Goal: Check status: Check status

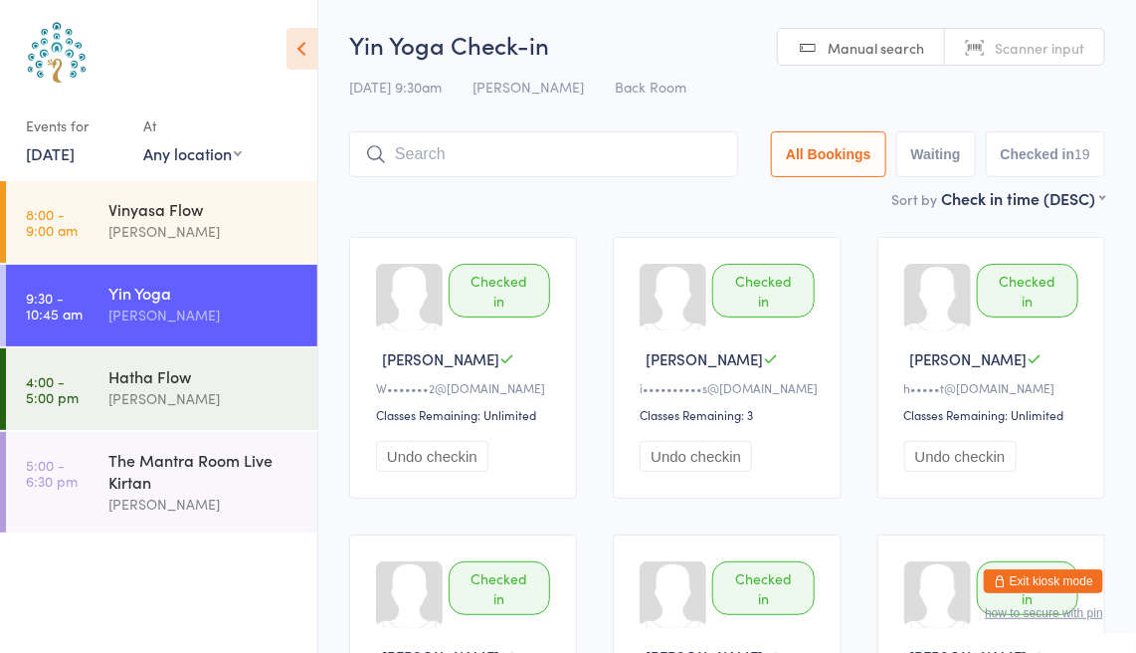
click at [986, 44] on link "Scanner input" at bounding box center [1024, 48] width 159 height 38
type input "[PERSON_NAME]"
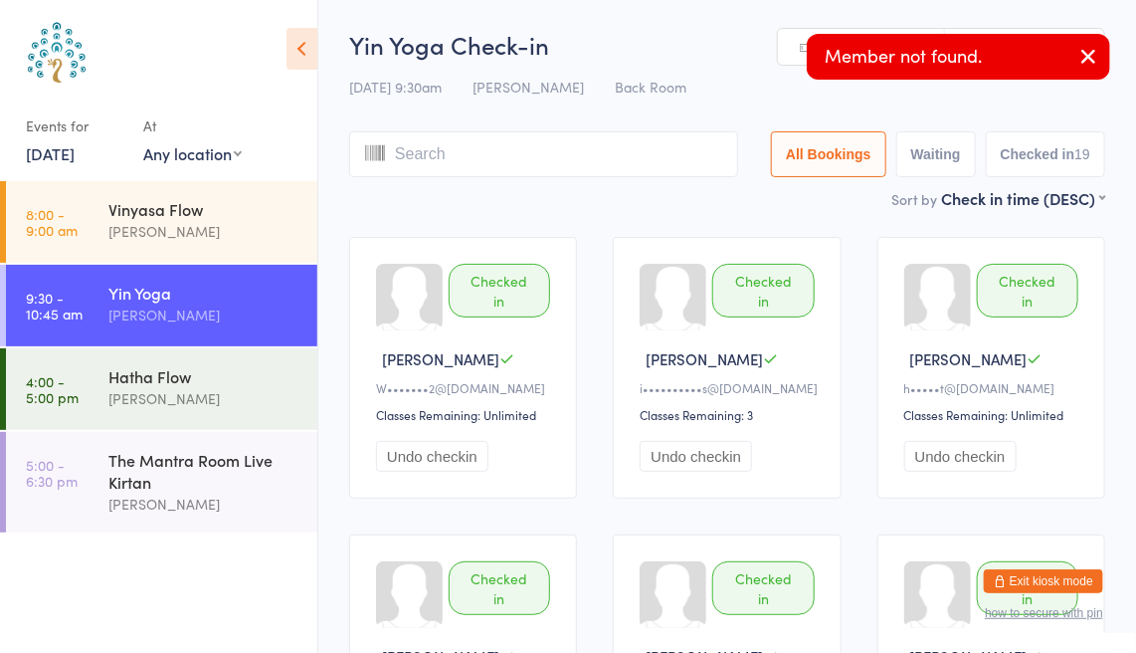
click at [489, 160] on input "search" at bounding box center [543, 154] width 389 height 46
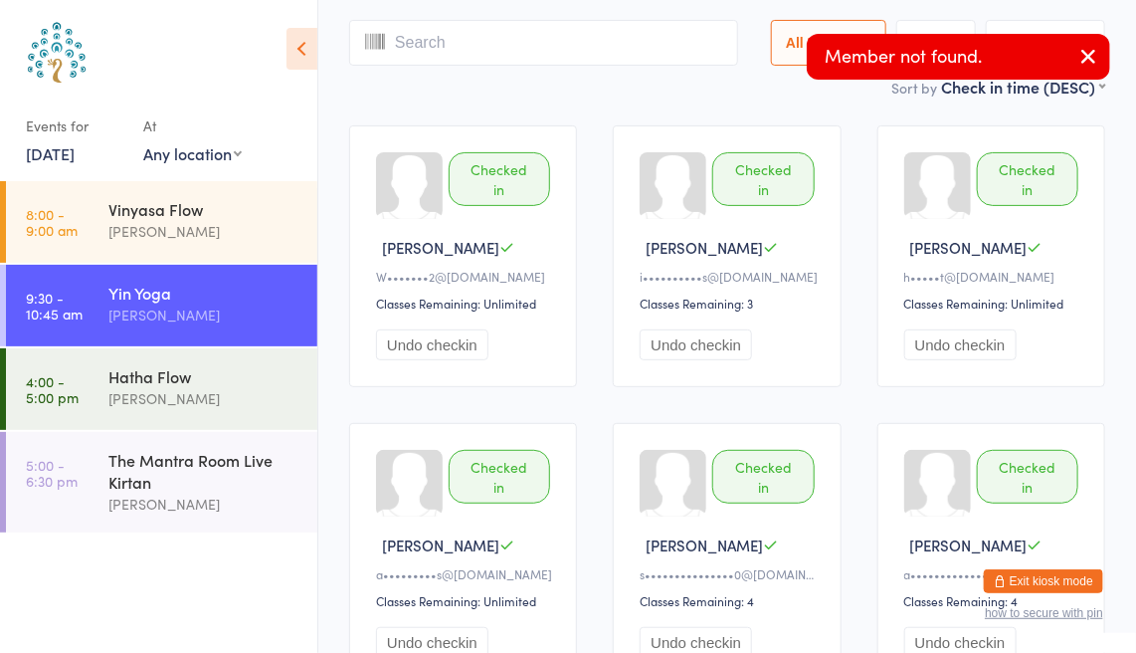
scroll to position [131, 0]
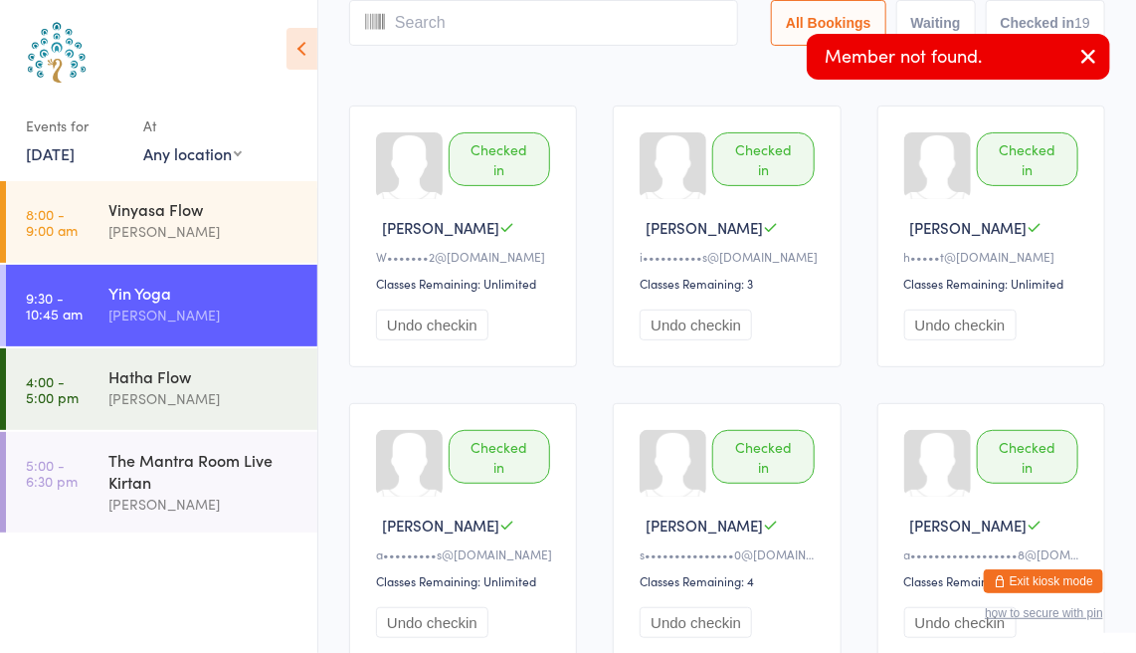
type input "c"
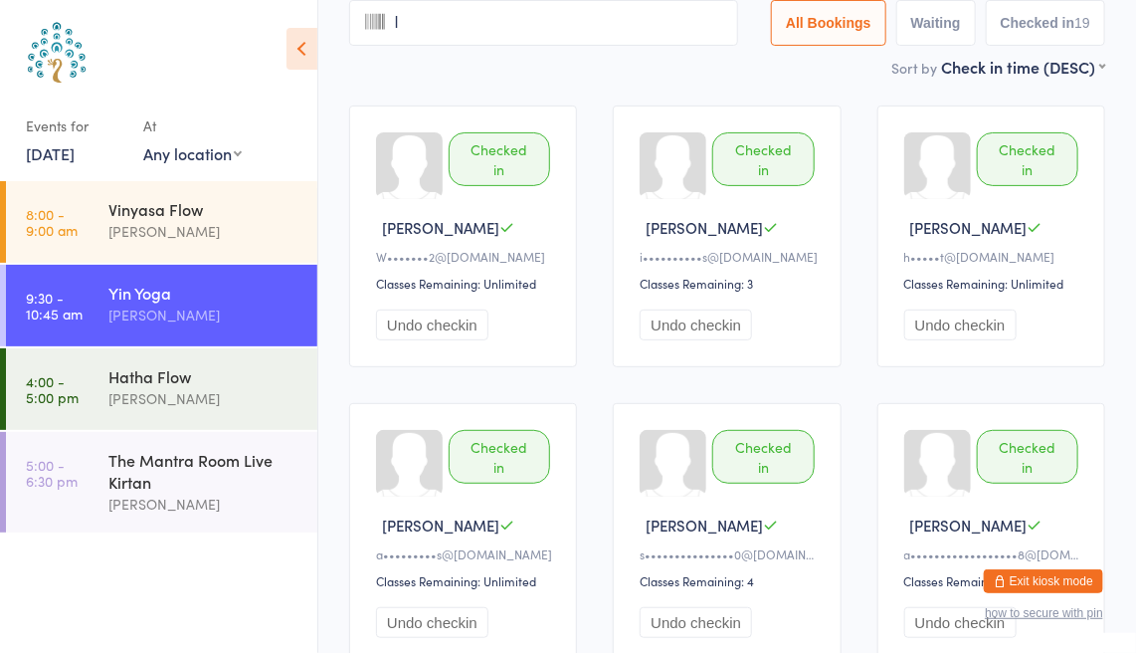
scroll to position [0, 0]
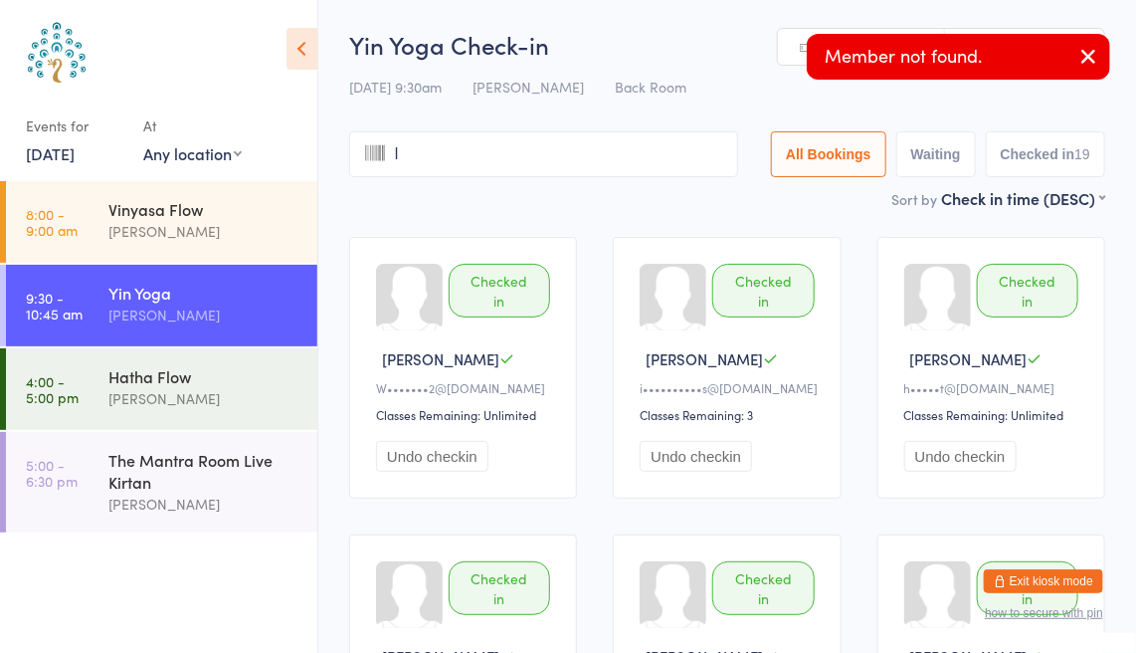
type input "la"
type input "i"
type input "e"
type input "re"
type input "c"
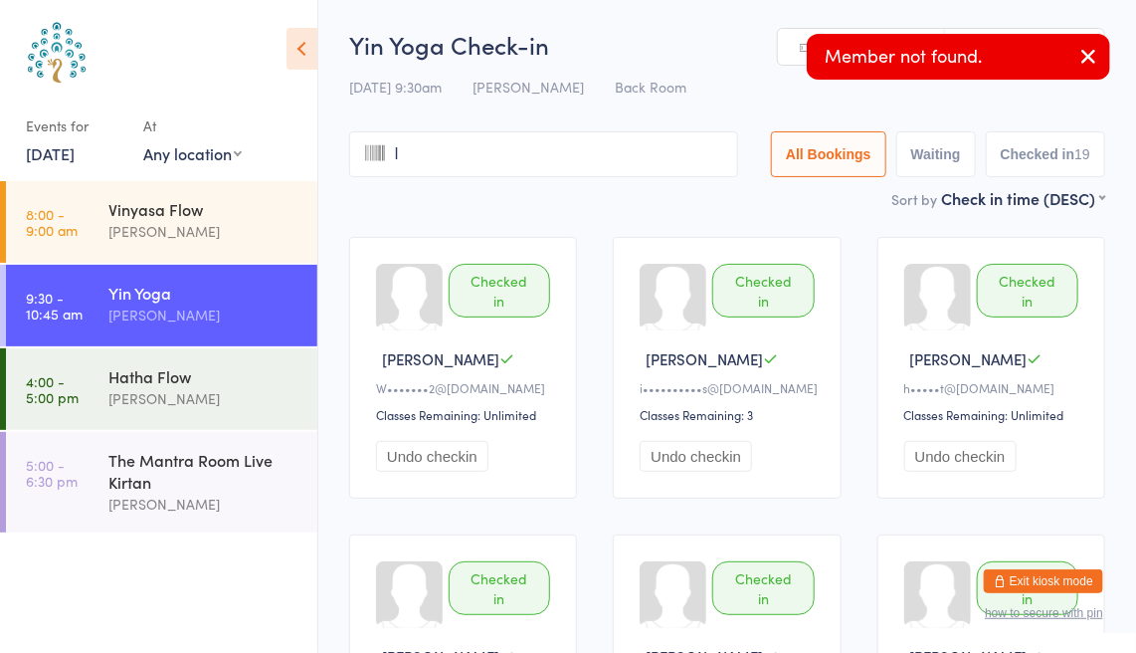
type input "la"
type input "i"
type input "r"
type input "e"
click at [560, 151] on input "search" at bounding box center [543, 154] width 389 height 46
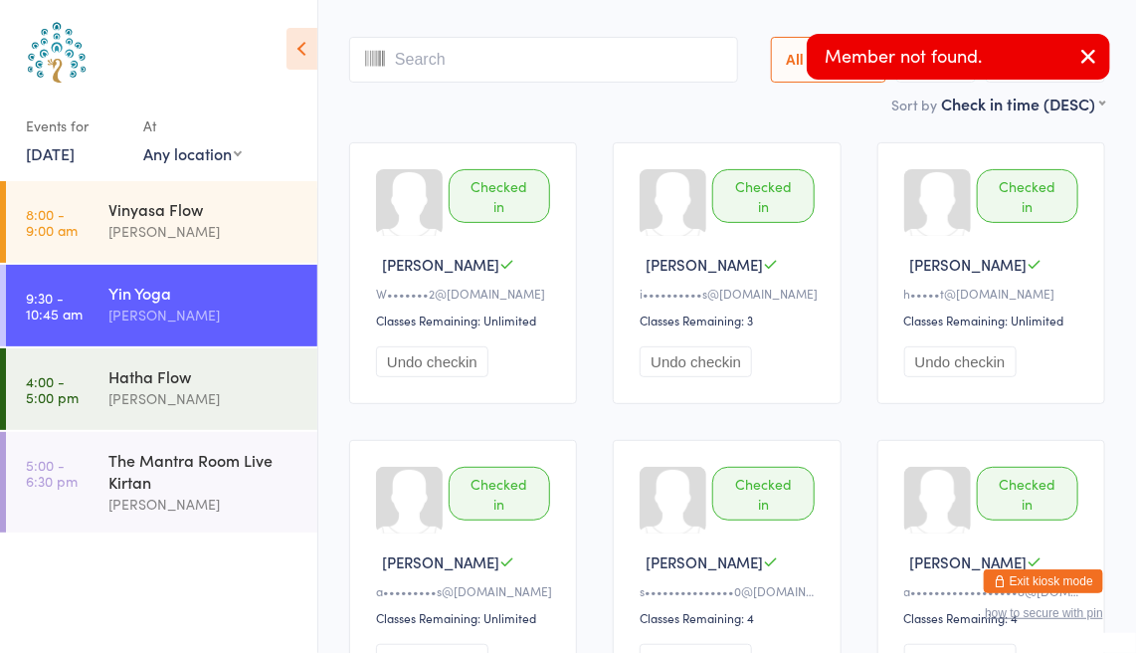
scroll to position [131, 0]
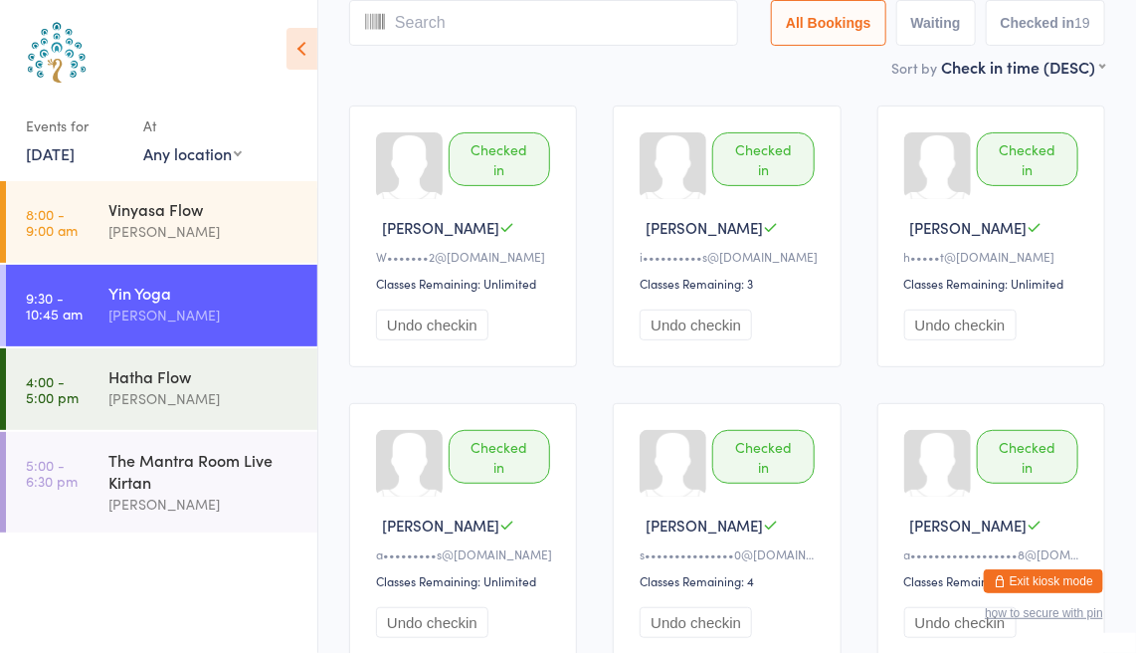
type input "c"
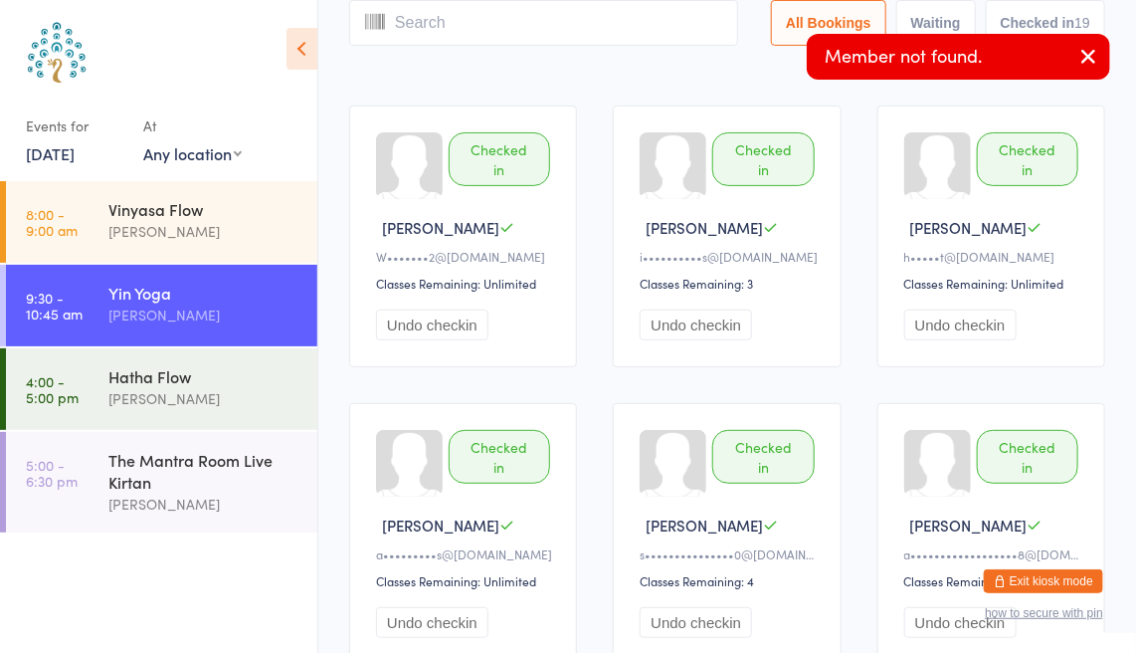
scroll to position [0, 0]
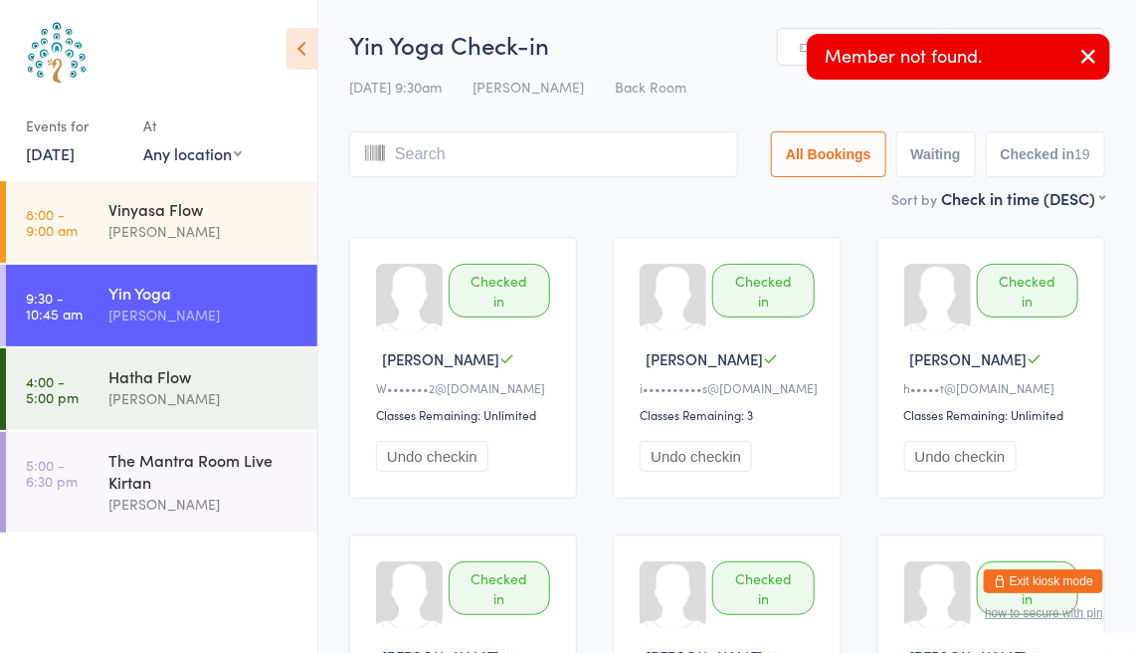
type input "l"
click at [1086, 64] on icon "button" at bounding box center [1088, 56] width 24 height 25
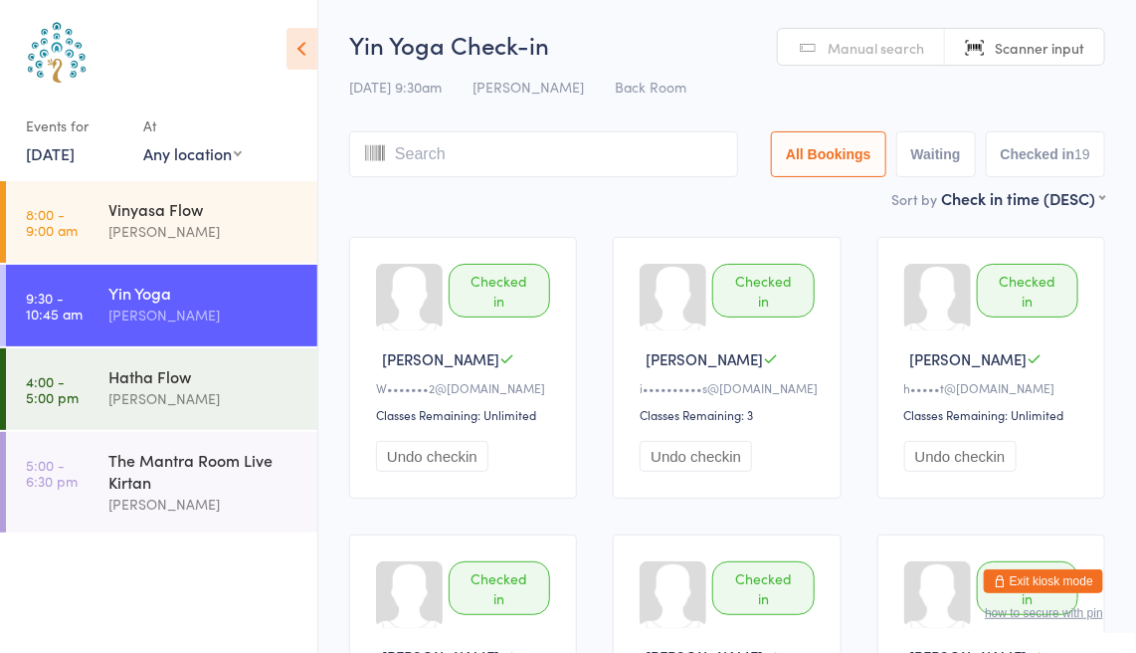
scroll to position [36, 0]
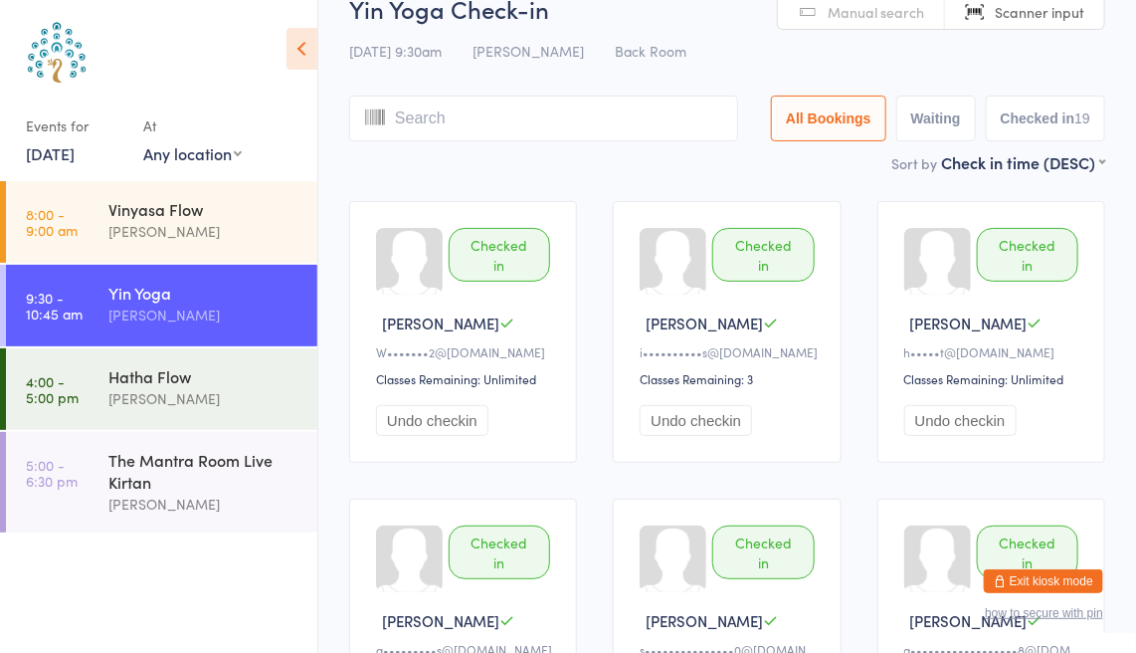
click at [854, 26] on link "Manual search" at bounding box center [861, 12] width 167 height 38
click at [1030, 24] on link "Scanner input" at bounding box center [1024, 12] width 159 height 38
type input "8406"
